Goal: Task Accomplishment & Management: Use online tool/utility

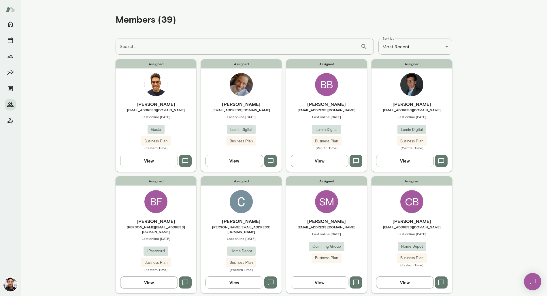
click at [227, 46] on input "Search..." at bounding box center [238, 47] width 245 height 16
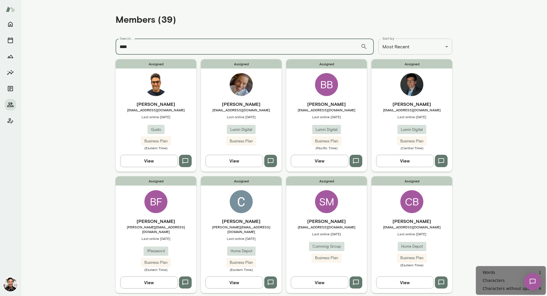
type input "****"
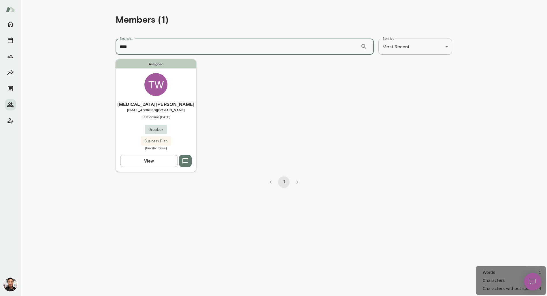
click at [162, 88] on div "TW" at bounding box center [155, 84] width 23 height 23
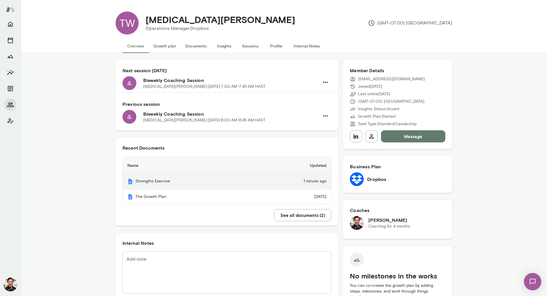
click at [323, 183] on td "1 minute ago" at bounding box center [291, 182] width 80 height 16
click at [200, 48] on button "Documents" at bounding box center [196, 46] width 31 height 14
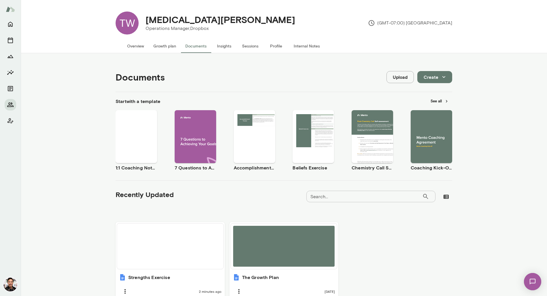
scroll to position [33, 0]
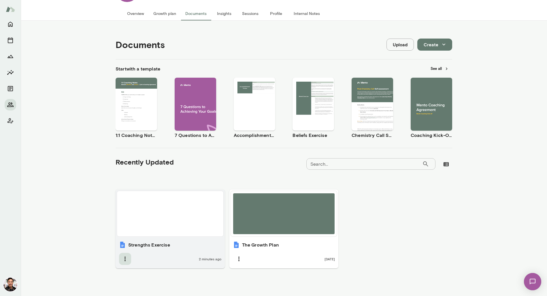
click at [127, 261] on icon "button" at bounding box center [125, 259] width 7 height 7
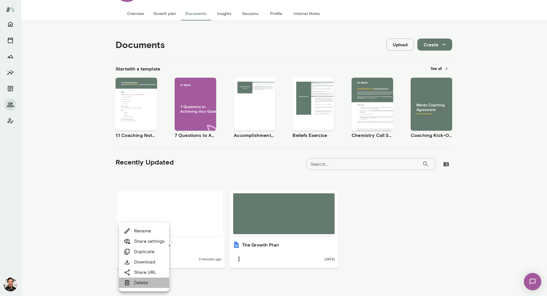
click at [131, 283] on link "Delete" at bounding box center [136, 283] width 24 height 7
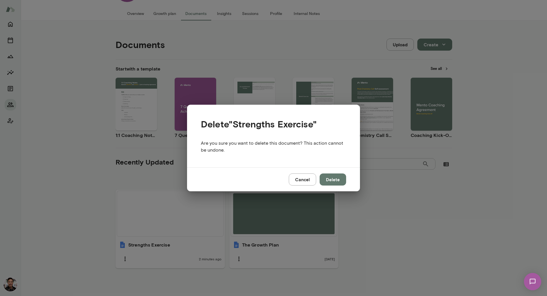
click at [336, 177] on button "Delete" at bounding box center [332, 180] width 27 height 12
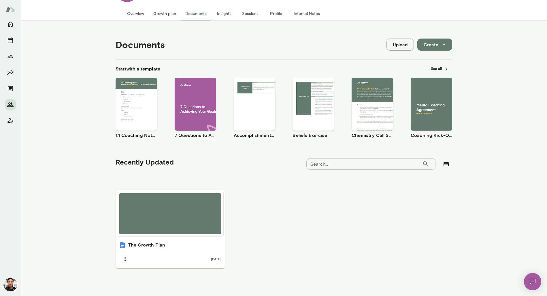
click at [137, 16] on button "Overview" at bounding box center [135, 14] width 26 height 14
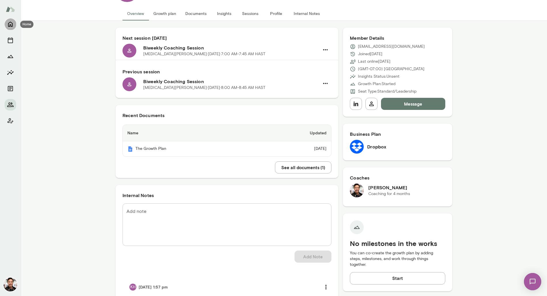
click at [12, 26] on icon "Home" at bounding box center [10, 24] width 5 height 5
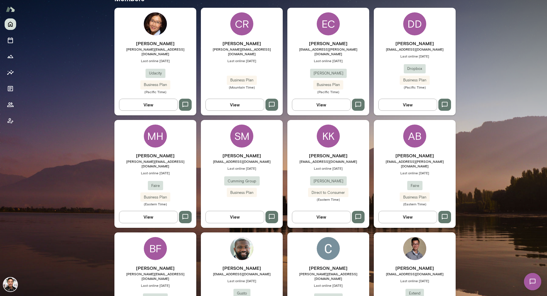
scroll to position [222, 0]
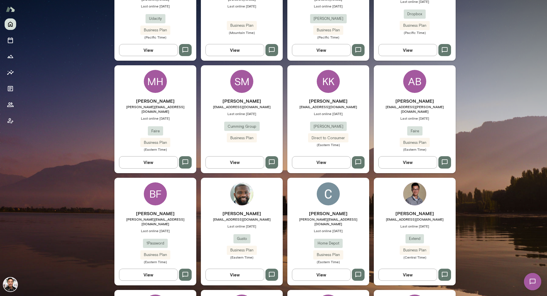
click at [239, 73] on div "SM" at bounding box center [241, 81] width 23 height 23
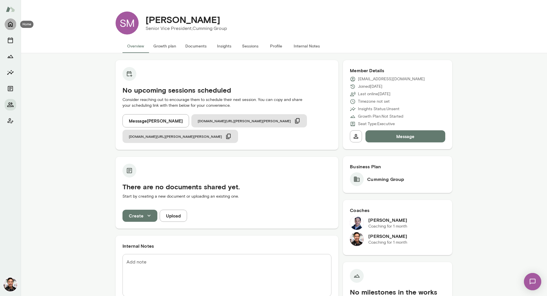
click at [11, 26] on icon "Home" at bounding box center [10, 24] width 5 height 5
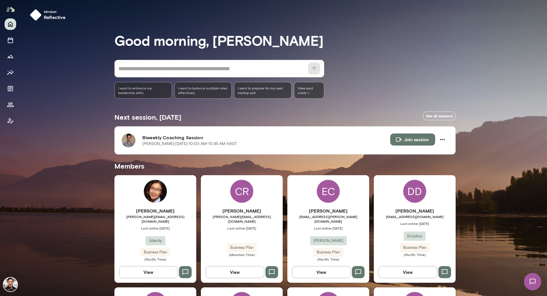
scroll to position [966, 0]
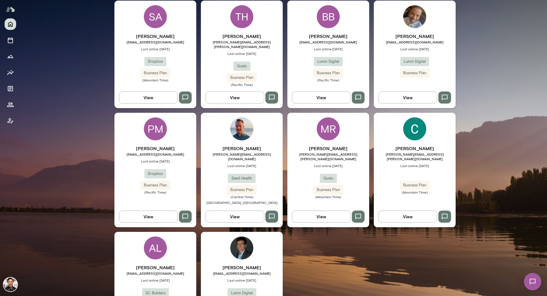
click at [155, 237] on div "AL" at bounding box center [155, 248] width 23 height 23
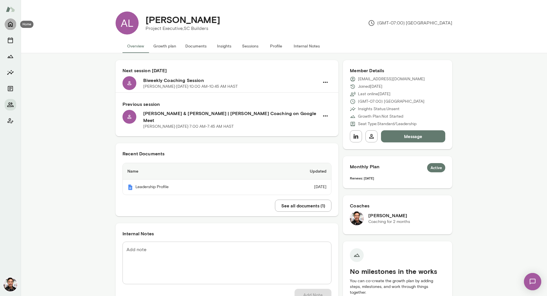
click at [14, 26] on button "Home" at bounding box center [11, 24] width 12 height 12
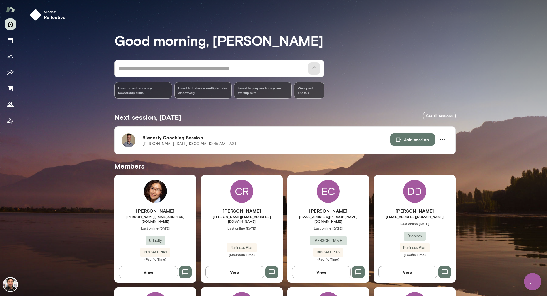
scroll to position [386, 0]
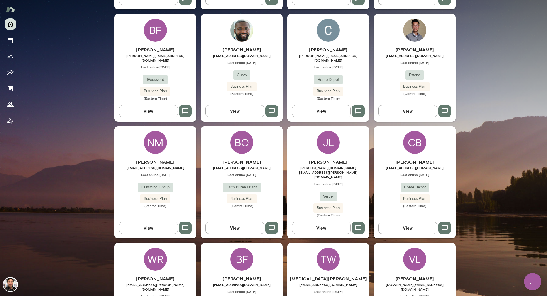
click at [248, 137] on div "BO" at bounding box center [241, 142] width 23 height 23
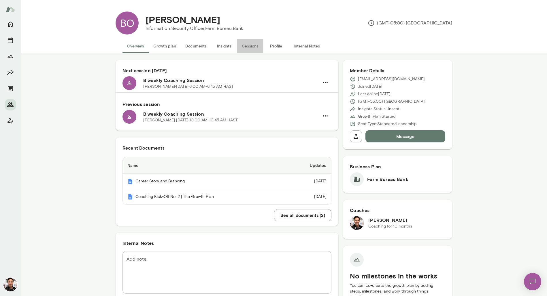
click at [247, 43] on button "Sessions" at bounding box center [250, 46] width 26 height 14
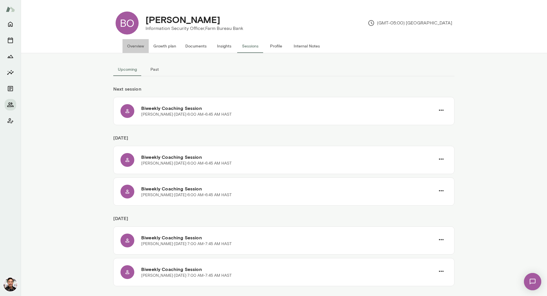
click at [144, 48] on button "Overview" at bounding box center [135, 46] width 26 height 14
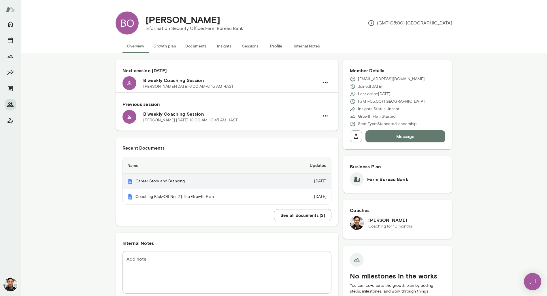
click at [315, 183] on td "[DATE]" at bounding box center [309, 182] width 44 height 16
click at [9, 24] on icon "Home" at bounding box center [10, 24] width 7 height 7
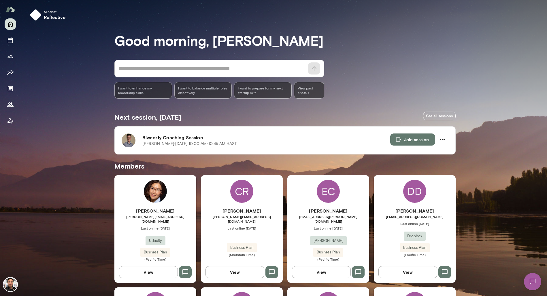
scroll to position [966, 0]
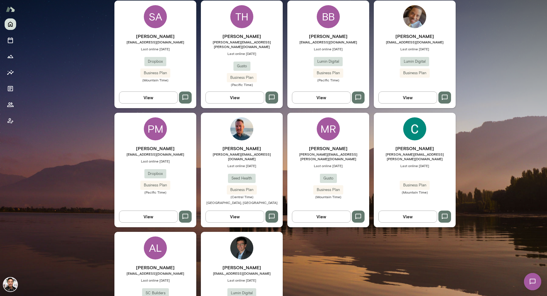
click at [171, 232] on div "AL [PERSON_NAME] [EMAIL_ADDRESS][DOMAIN_NAME] Last online [DATE] SC Builders Di…" at bounding box center [155, 283] width 82 height 103
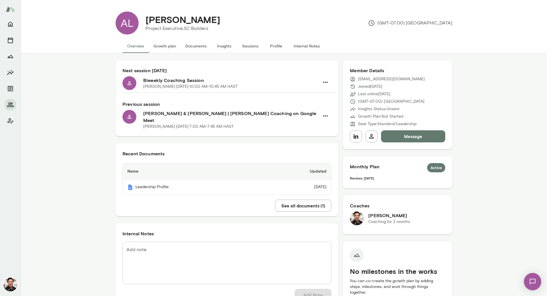
click at [203, 47] on button "Documents" at bounding box center [196, 46] width 31 height 14
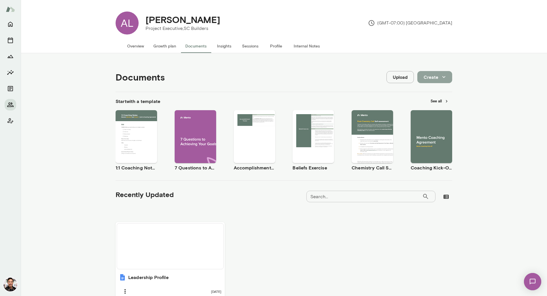
click at [431, 81] on button "Create" at bounding box center [434, 77] width 35 height 12
click at [432, 86] on li "Document" at bounding box center [440, 91] width 45 height 10
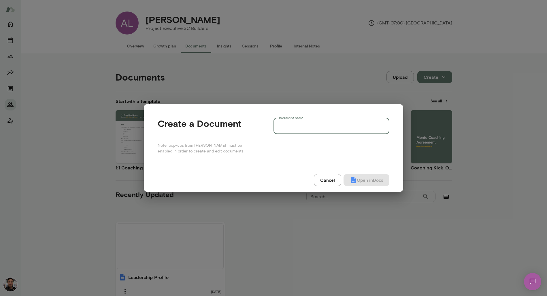
click at [306, 127] on input "Document name" at bounding box center [331, 126] width 116 height 16
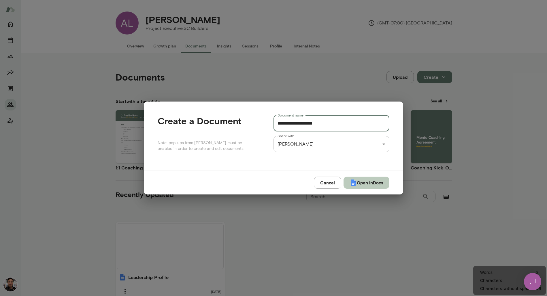
type input "**********"
click at [369, 179] on button "Open in Docs" at bounding box center [366, 183] width 46 height 12
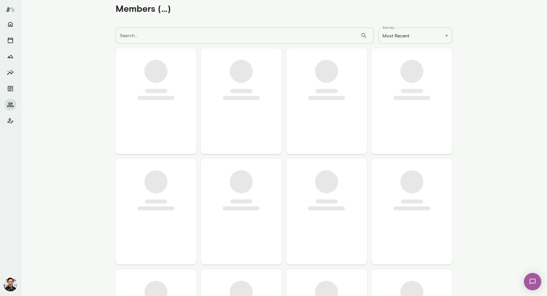
scroll to position [12, 0]
click at [8, 24] on icon "Home" at bounding box center [10, 24] width 5 height 5
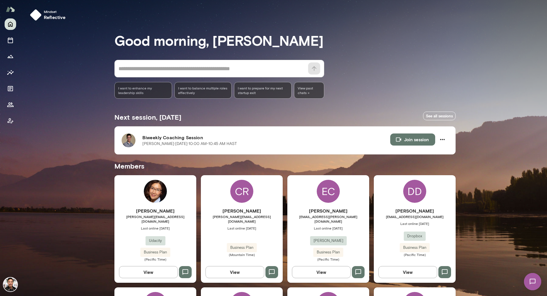
scroll to position [966, 0]
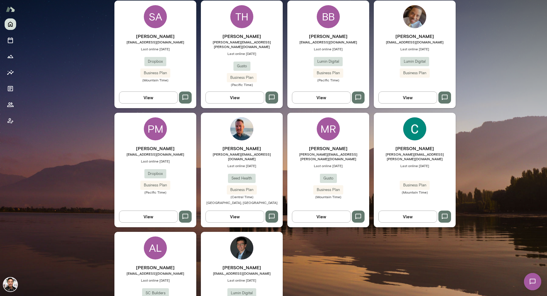
click at [157, 232] on div "AL [PERSON_NAME] [EMAIL_ADDRESS][DOMAIN_NAME] Last online [DATE] SC Builders Di…" at bounding box center [155, 283] width 82 height 103
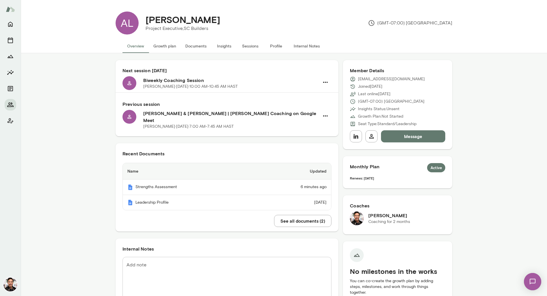
click at [528, 278] on span "1" at bounding box center [527, 278] width 2 height 5
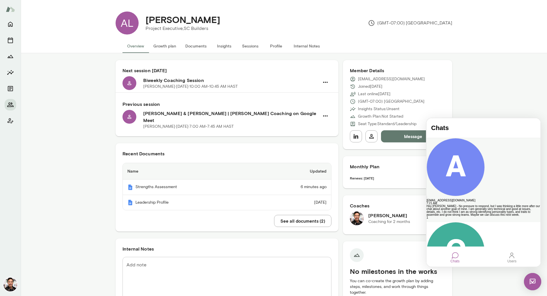
click at [478, 205] on div "Hey Albert - No pressure to respond, but I was thinking a little more after our…" at bounding box center [483, 211] width 114 height 12
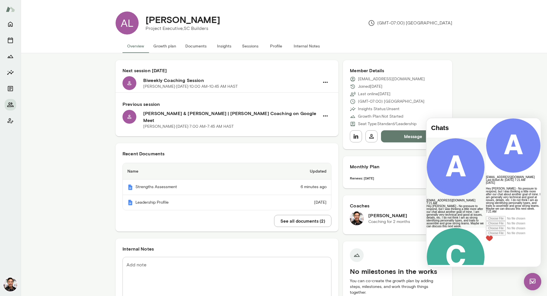
scroll to position [19, 0]
click at [486, 213] on div at bounding box center [513, 212] width 55 height 3
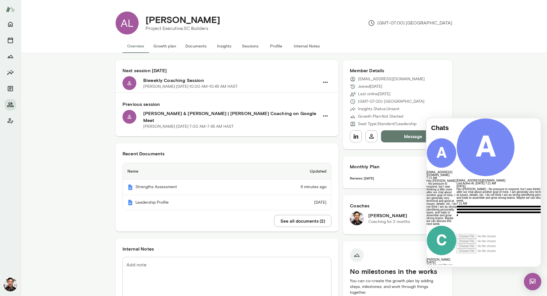
scroll to position [16, 0]
click at [456, 254] on icon at bounding box center [456, 254] width 0 height 0
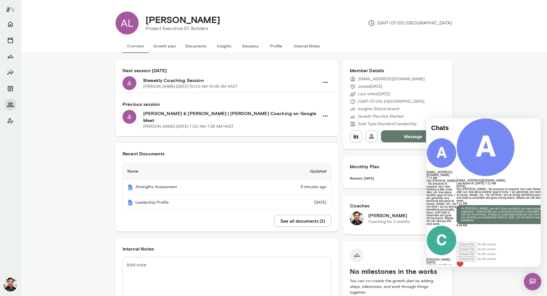
scroll to position [0, 0]
click at [8, 22] on icon "Home" at bounding box center [10, 24] width 7 height 7
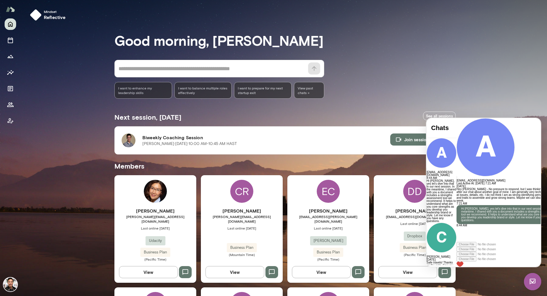
click at [534, 281] on img at bounding box center [532, 281] width 17 height 17
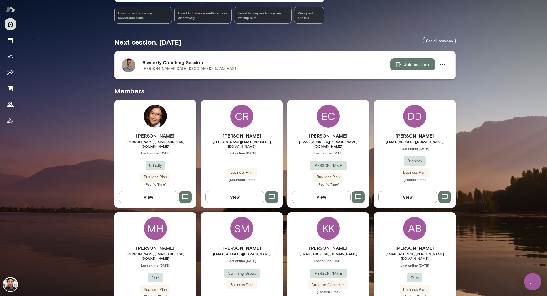
scroll to position [386, 0]
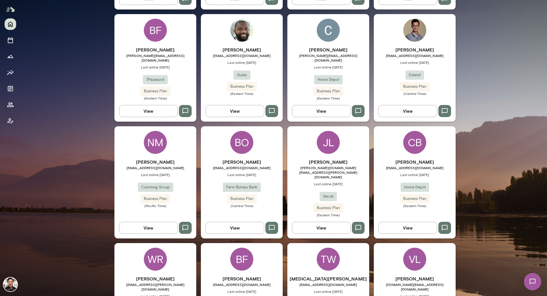
click at [409, 131] on div "CB" at bounding box center [414, 142] width 23 height 23
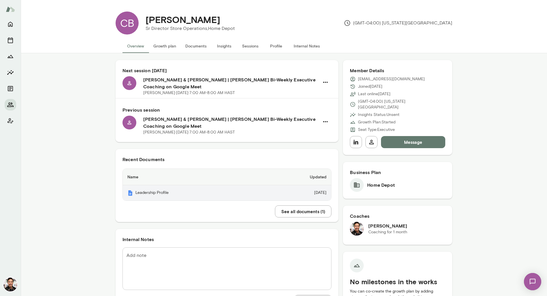
click at [310, 195] on td "[DATE]" at bounding box center [295, 193] width 71 height 15
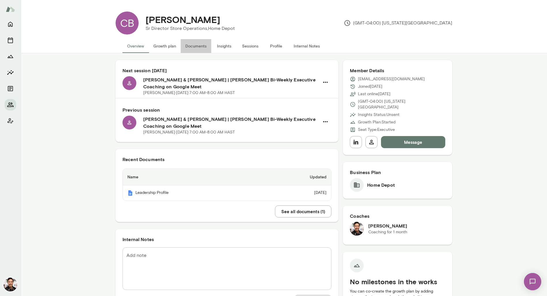
click at [194, 46] on button "Documents" at bounding box center [196, 46] width 31 height 14
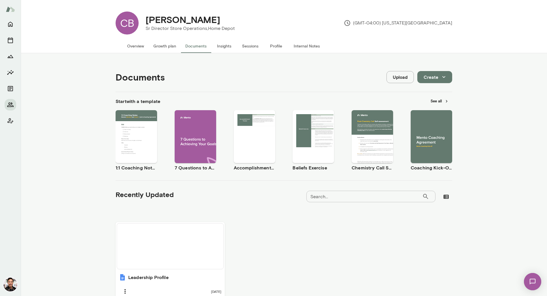
click at [436, 101] on button "See all" at bounding box center [439, 101] width 25 height 9
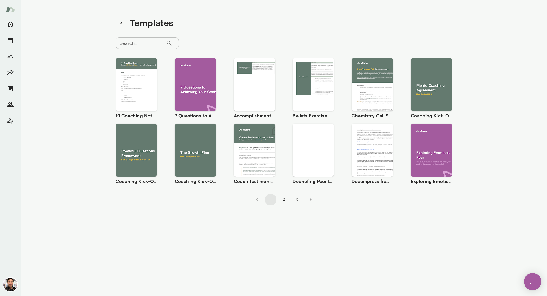
click at [535, 279] on img at bounding box center [533, 282] width 24 height 24
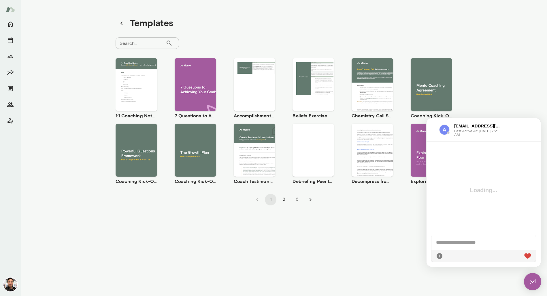
scroll to position [80, 0]
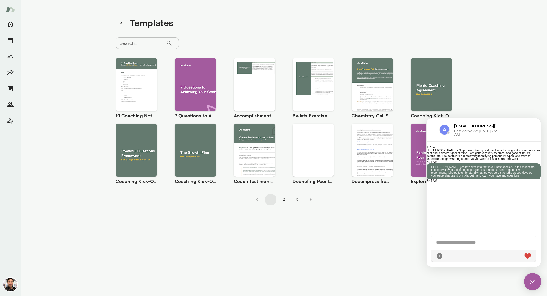
click at [535, 282] on img at bounding box center [532, 281] width 17 height 17
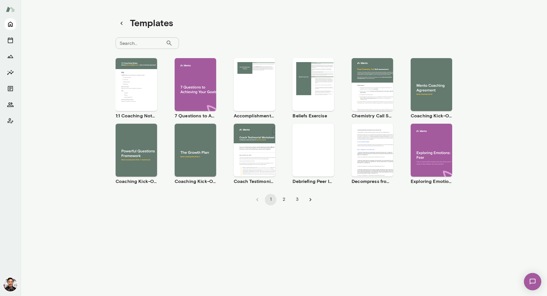
click at [10, 25] on icon "Home" at bounding box center [10, 24] width 5 height 5
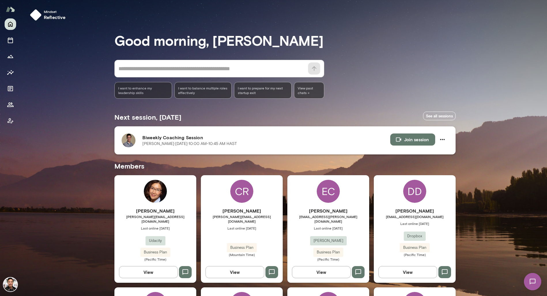
scroll to position [386, 0]
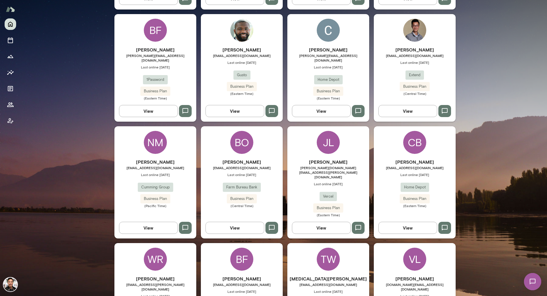
click at [419, 131] on div "CB" at bounding box center [414, 142] width 23 height 23
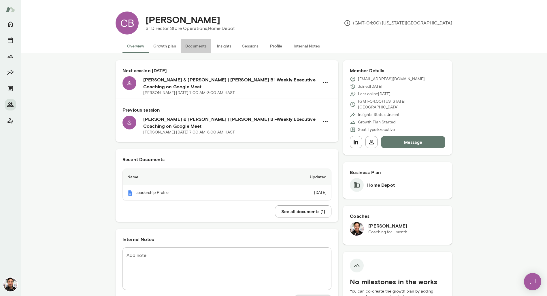
click at [198, 47] on button "Documents" at bounding box center [196, 46] width 31 height 14
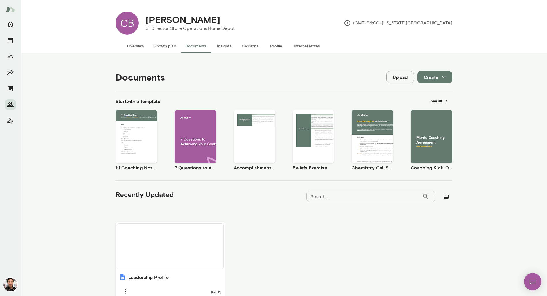
click at [438, 101] on button "See all" at bounding box center [439, 101] width 25 height 9
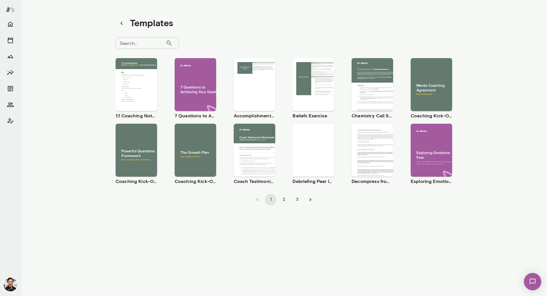
click at [283, 202] on button "2" at bounding box center [284, 200] width 12 height 12
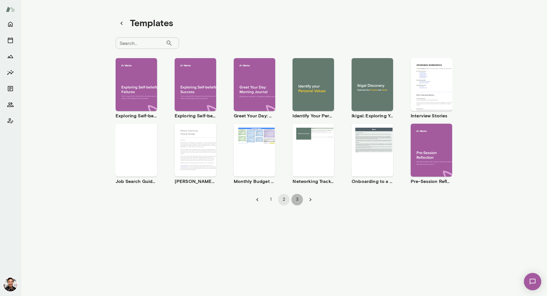
click at [294, 198] on button "3" at bounding box center [297, 200] width 12 height 12
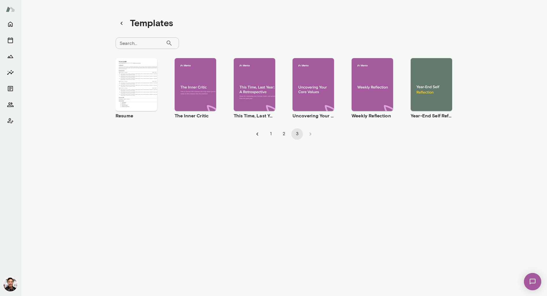
click at [283, 130] on button "2" at bounding box center [284, 134] width 12 height 12
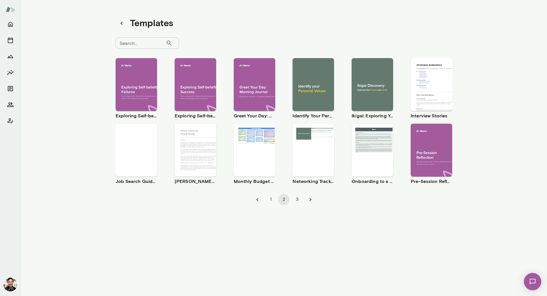
click at [423, 157] on icon "button" at bounding box center [423, 155] width 5 height 5
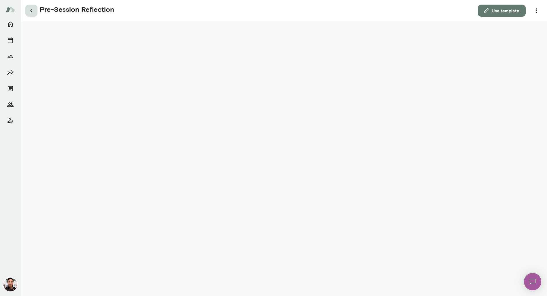
click at [32, 13] on icon "button" at bounding box center [31, 10] width 7 height 7
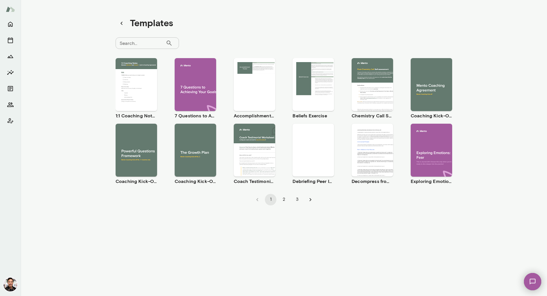
click at [141, 92] on span "Preview" at bounding box center [139, 89] width 13 height 5
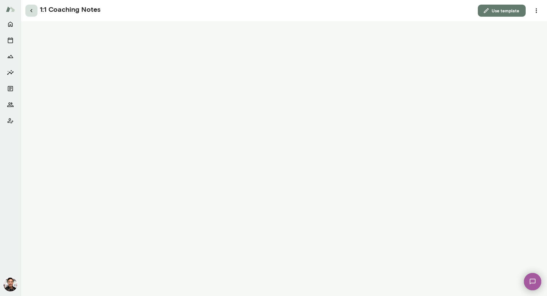
click at [26, 11] on button "button" at bounding box center [31, 11] width 12 height 12
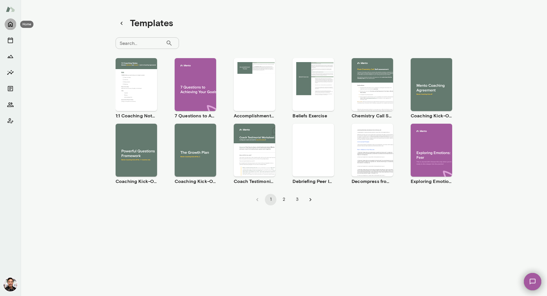
click at [13, 23] on icon "Home" at bounding box center [10, 24] width 7 height 7
